Goal: Information Seeking & Learning: Learn about a topic

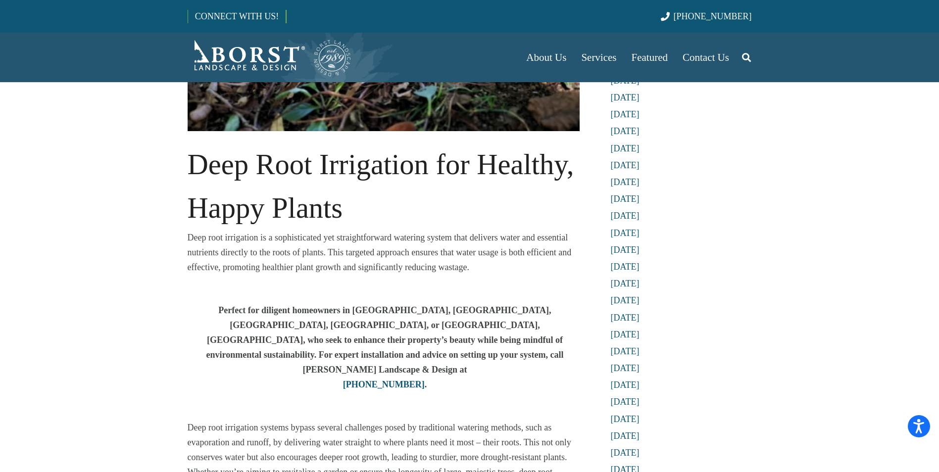
click at [423, 365] on div "Perfect for diligent homeowners in [GEOGRAPHIC_DATA], [GEOGRAPHIC_DATA], [GEOGR…" at bounding box center [385, 361] width 395 height 117
click at [499, 279] on div "Deep root irrigation is a sophisticated yet straightforward watering system tha…" at bounding box center [385, 266] width 395 height 73
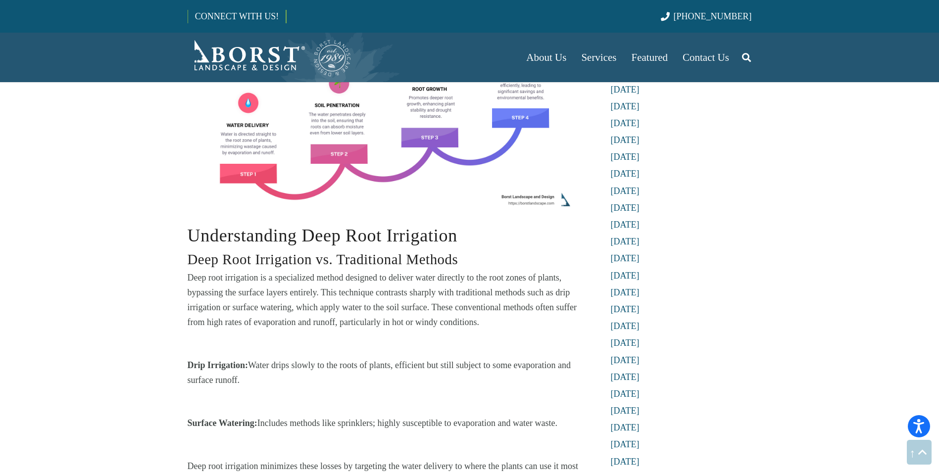
scroll to position [891, 0]
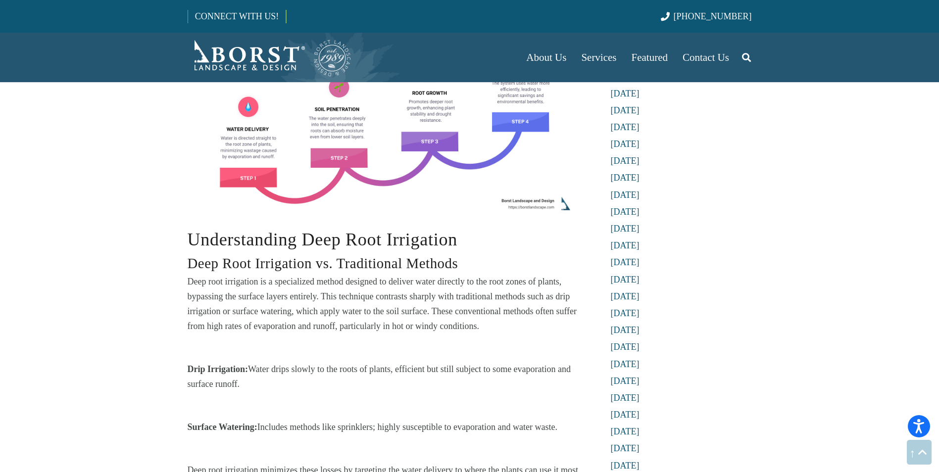
click at [513, 307] on div "Deep root irrigation is a specialized method designed to deliver water directly…" at bounding box center [385, 318] width 395 height 88
click at [486, 298] on p "Deep root irrigation is a specialized method designed to deliver water directly…" at bounding box center [385, 303] width 395 height 59
click at [497, 312] on div "Deep root irrigation is a specialized method designed to deliver water directly…" at bounding box center [385, 318] width 395 height 88
click at [508, 307] on div "Deep root irrigation is a specialized method designed to deliver water directly…" at bounding box center [385, 318] width 395 height 88
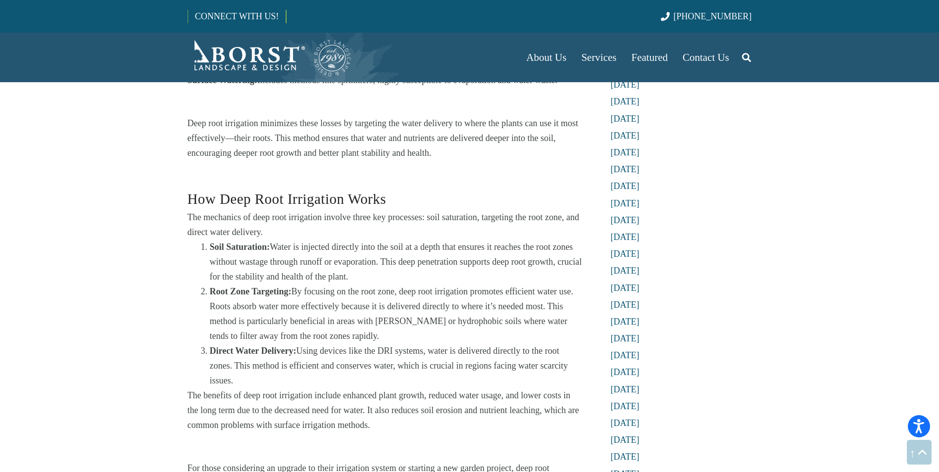
scroll to position [1237, 0]
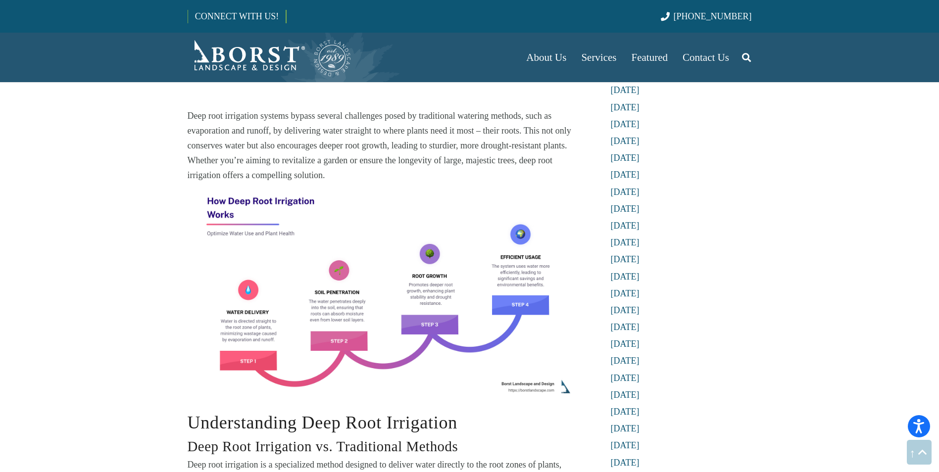
scroll to position [693, 0]
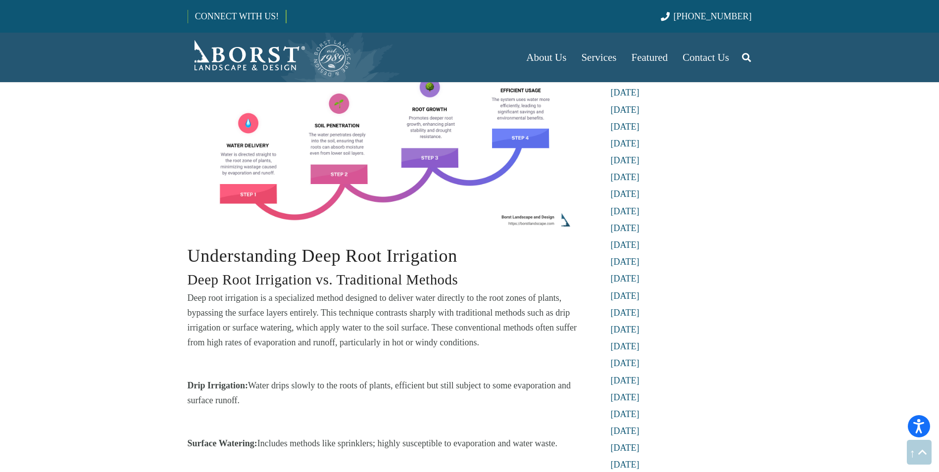
scroll to position [940, 0]
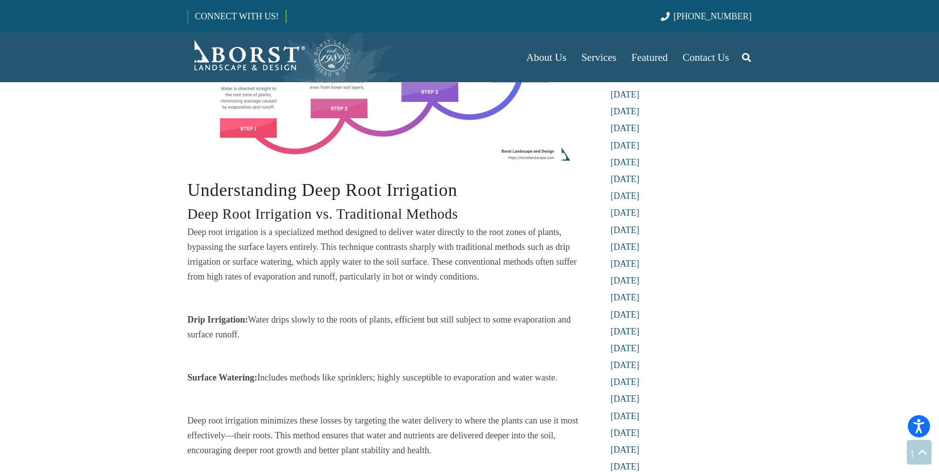
click at [492, 258] on div "Deep root irrigation is a specialized method designed to deliver water directly…" at bounding box center [385, 269] width 395 height 88
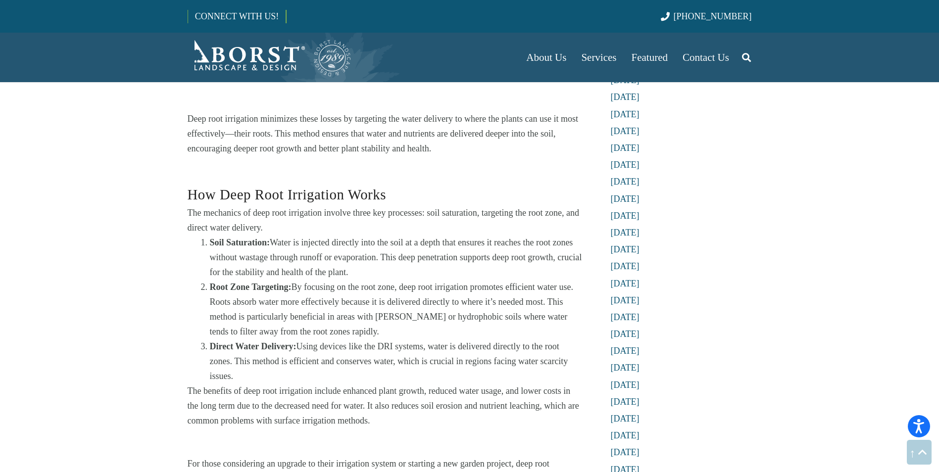
scroll to position [1286, 0]
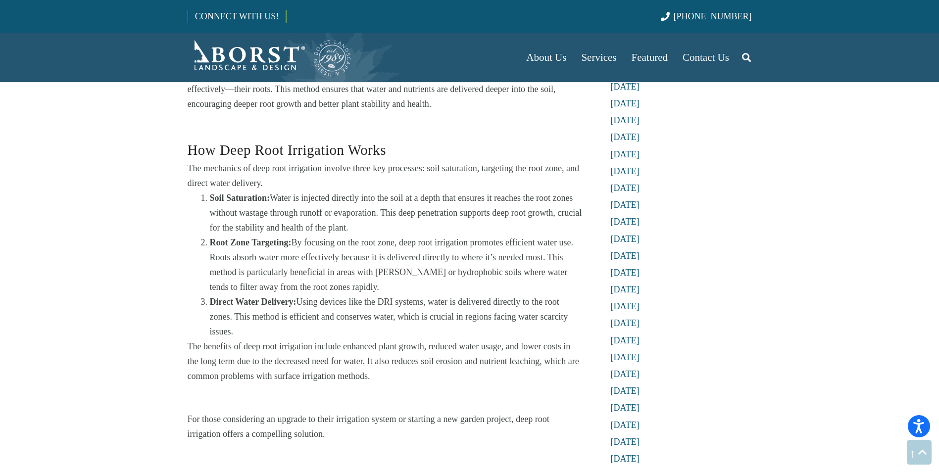
drag, startPoint x: 750, startPoint y: 290, endPoint x: 763, endPoint y: 304, distance: 19.6
click at [748, 290] on li "[DATE]" at bounding box center [681, 290] width 141 height 12
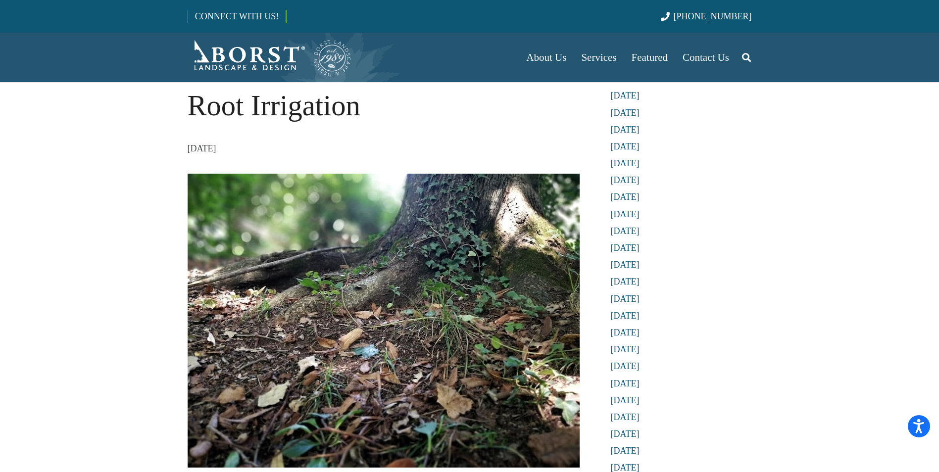
scroll to position [396, 0]
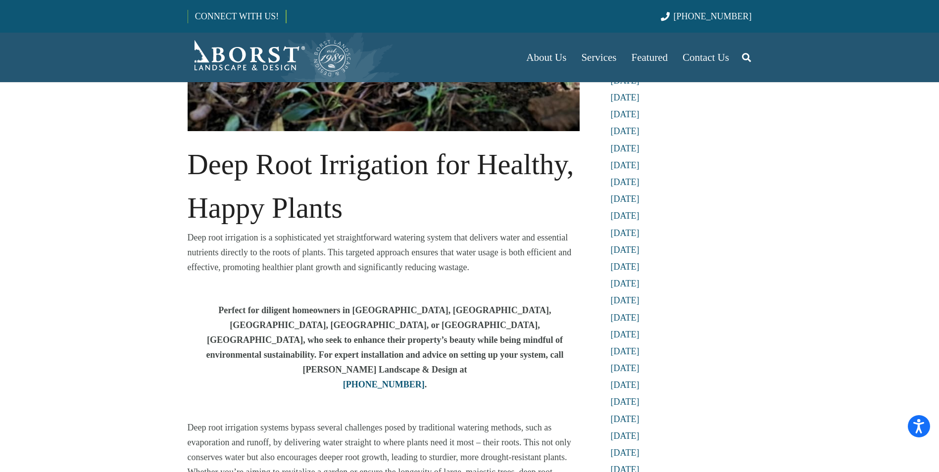
click at [489, 275] on div "Deep root irrigation is a sophisticated yet straightforward watering system tha…" at bounding box center [385, 266] width 395 height 73
click at [488, 273] on p "Deep root irrigation is a sophisticated yet straightforward watering system tha…" at bounding box center [385, 252] width 395 height 45
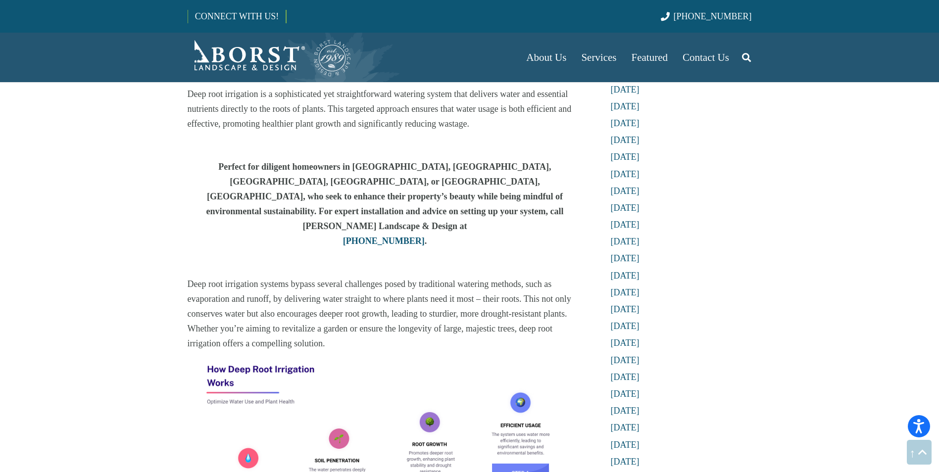
scroll to position [544, 0]
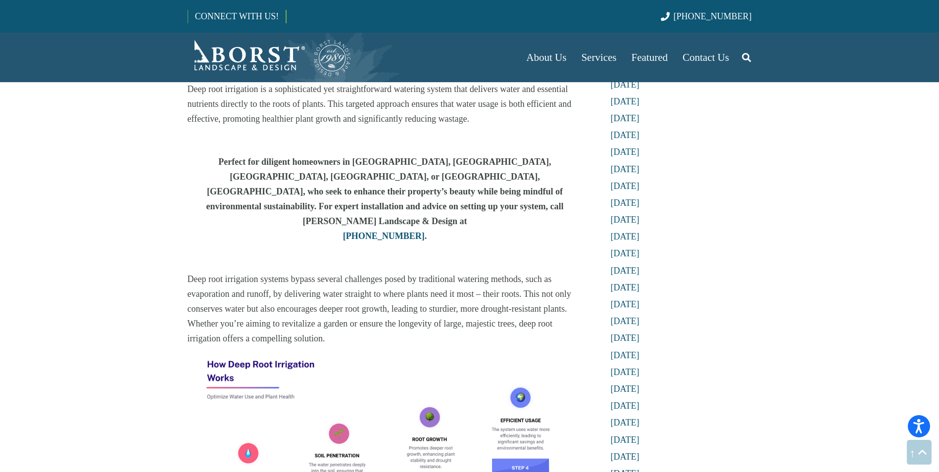
click at [348, 346] on img at bounding box center [385, 457] width 395 height 222
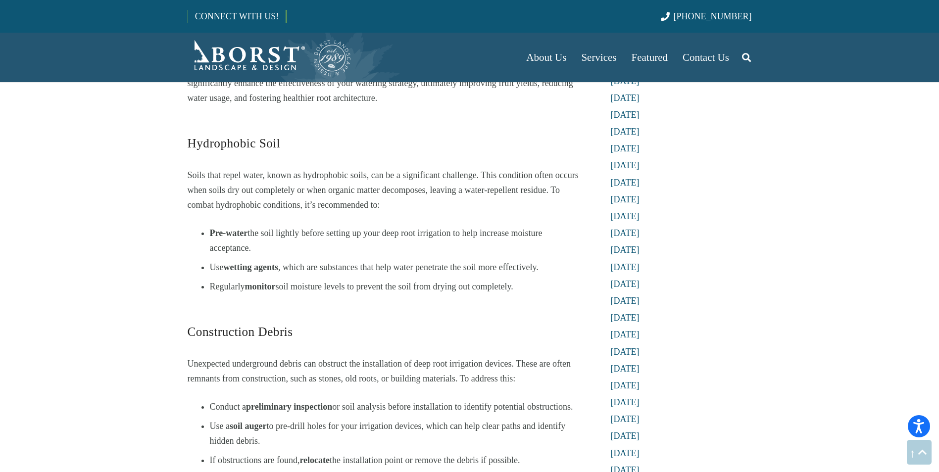
scroll to position [2177, 0]
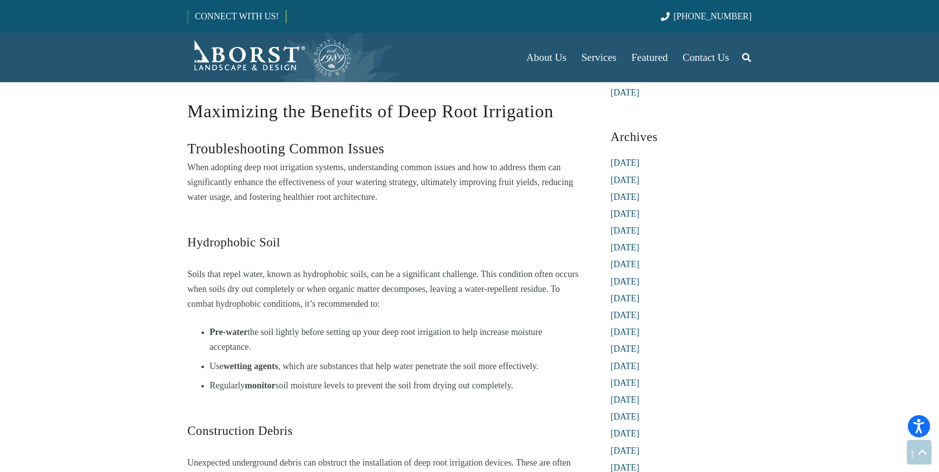
click at [402, 218] on h4 "Hydrophobic Soil" at bounding box center [385, 236] width 395 height 36
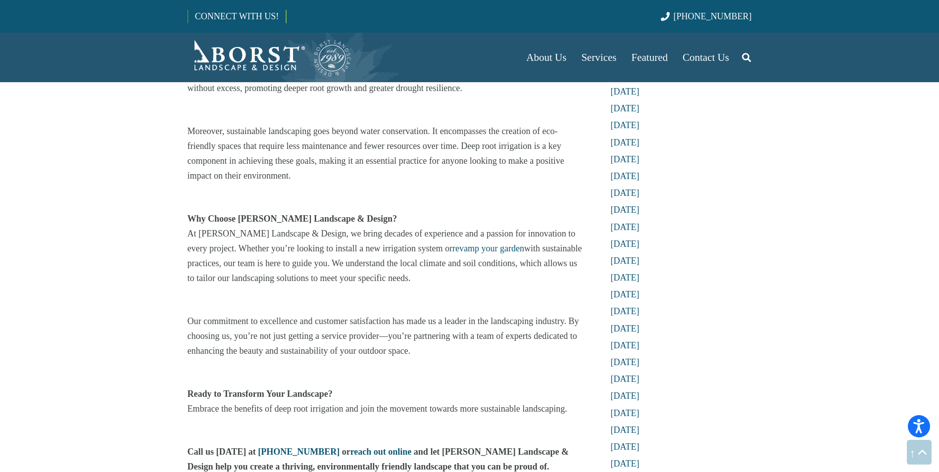
scroll to position [3266, 0]
